Goal: Information Seeking & Learning: Check status

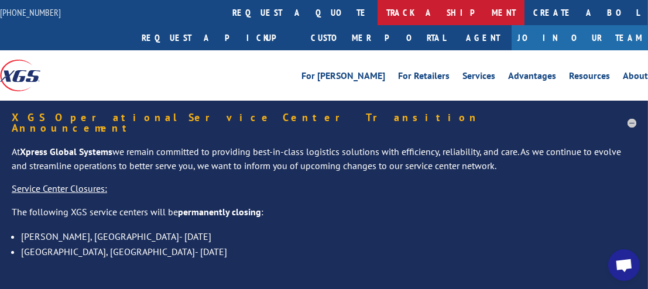
click at [378, 11] on link "track a shipment" at bounding box center [451, 12] width 147 height 25
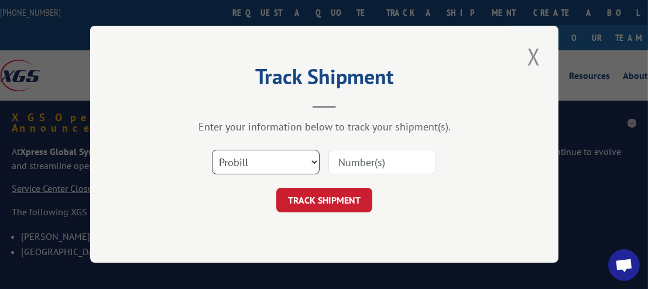
click at [316, 161] on select "Select category... Probill BOL PO" at bounding box center [266, 163] width 108 height 25
select select "bol"
click at [212, 151] on select "Select category... Probill BOL PO" at bounding box center [266, 163] width 108 height 25
click at [356, 165] on input at bounding box center [383, 163] width 108 height 25
paste input "5966024"
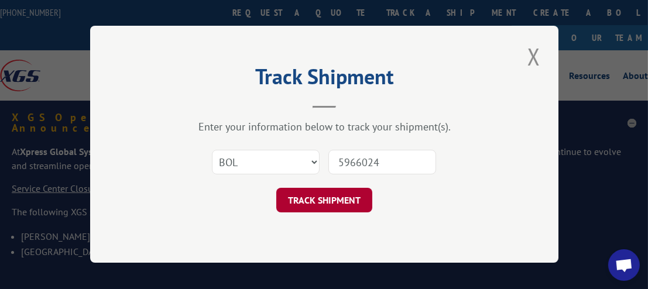
type input "5966024"
click at [313, 201] on button "TRACK SHIPMENT" at bounding box center [324, 201] width 96 height 25
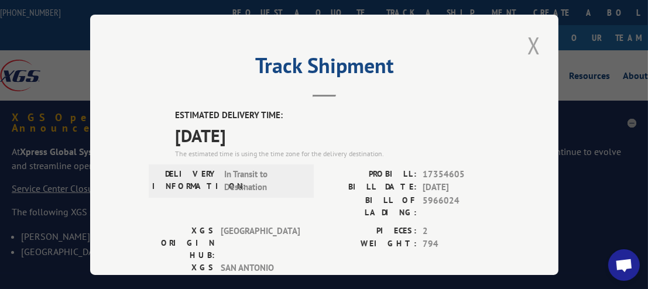
click at [527, 39] on button "Close modal" at bounding box center [534, 45] width 20 height 32
